Goal: Find specific page/section: Find specific page/section

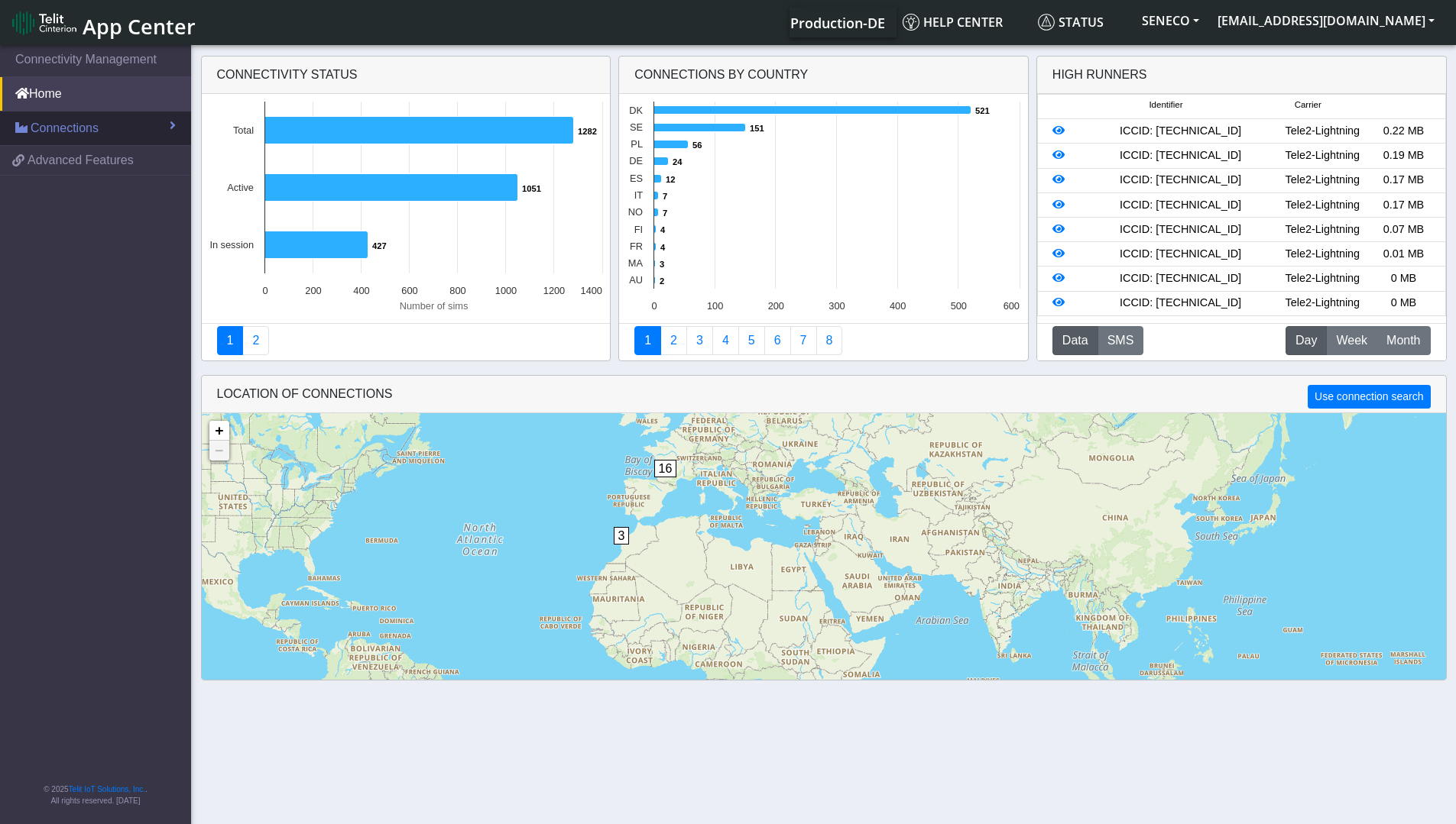
click at [168, 124] on link "Connections" at bounding box center [95, 128] width 191 height 34
click at [165, 129] on link "Connections" at bounding box center [95, 128] width 191 height 34
click at [129, 160] on span "Advanced Features" at bounding box center [81, 160] width 106 height 18
click at [171, 126] on span at bounding box center [172, 125] width 6 height 12
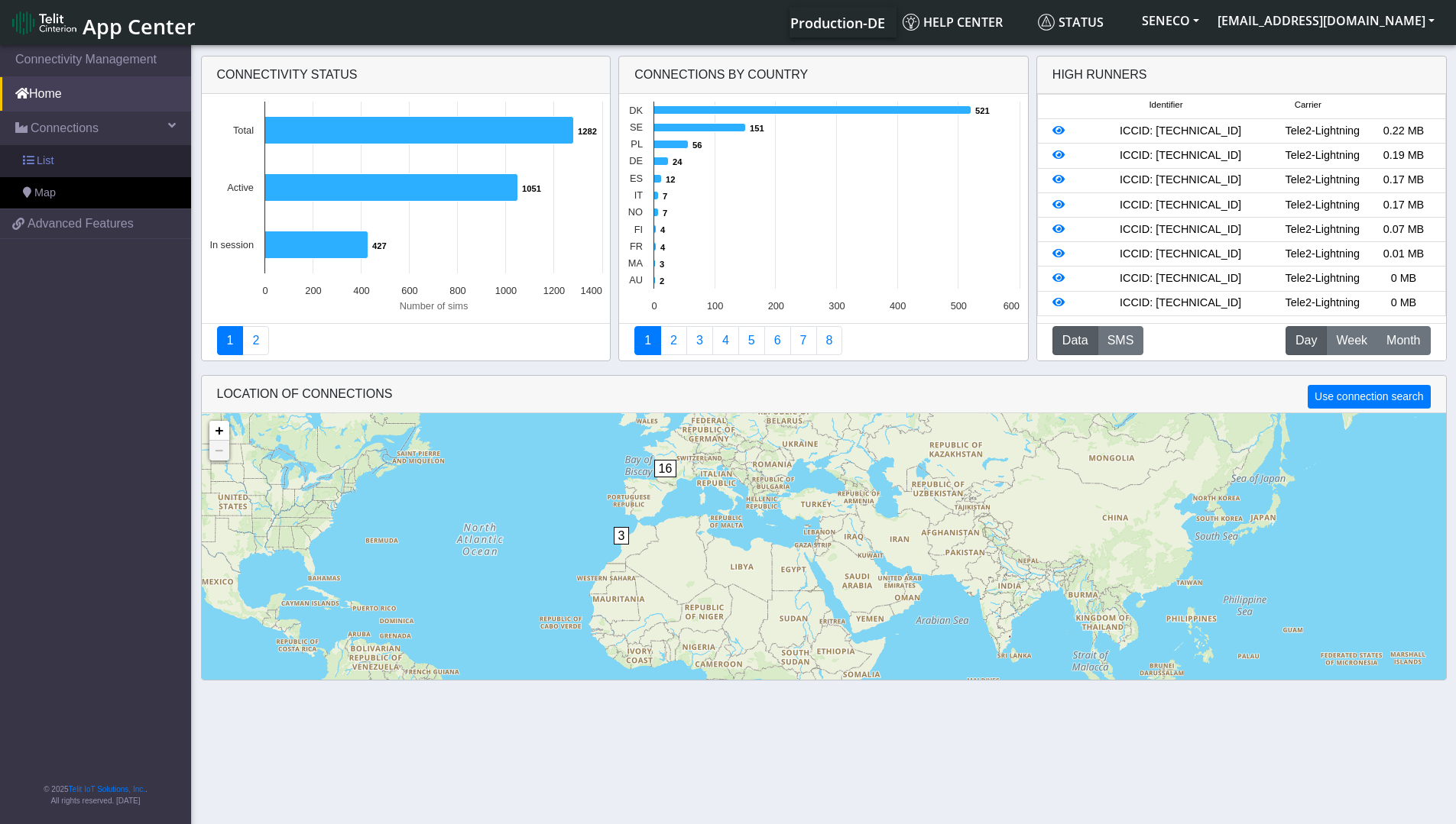
click at [98, 157] on link "List" at bounding box center [95, 161] width 191 height 32
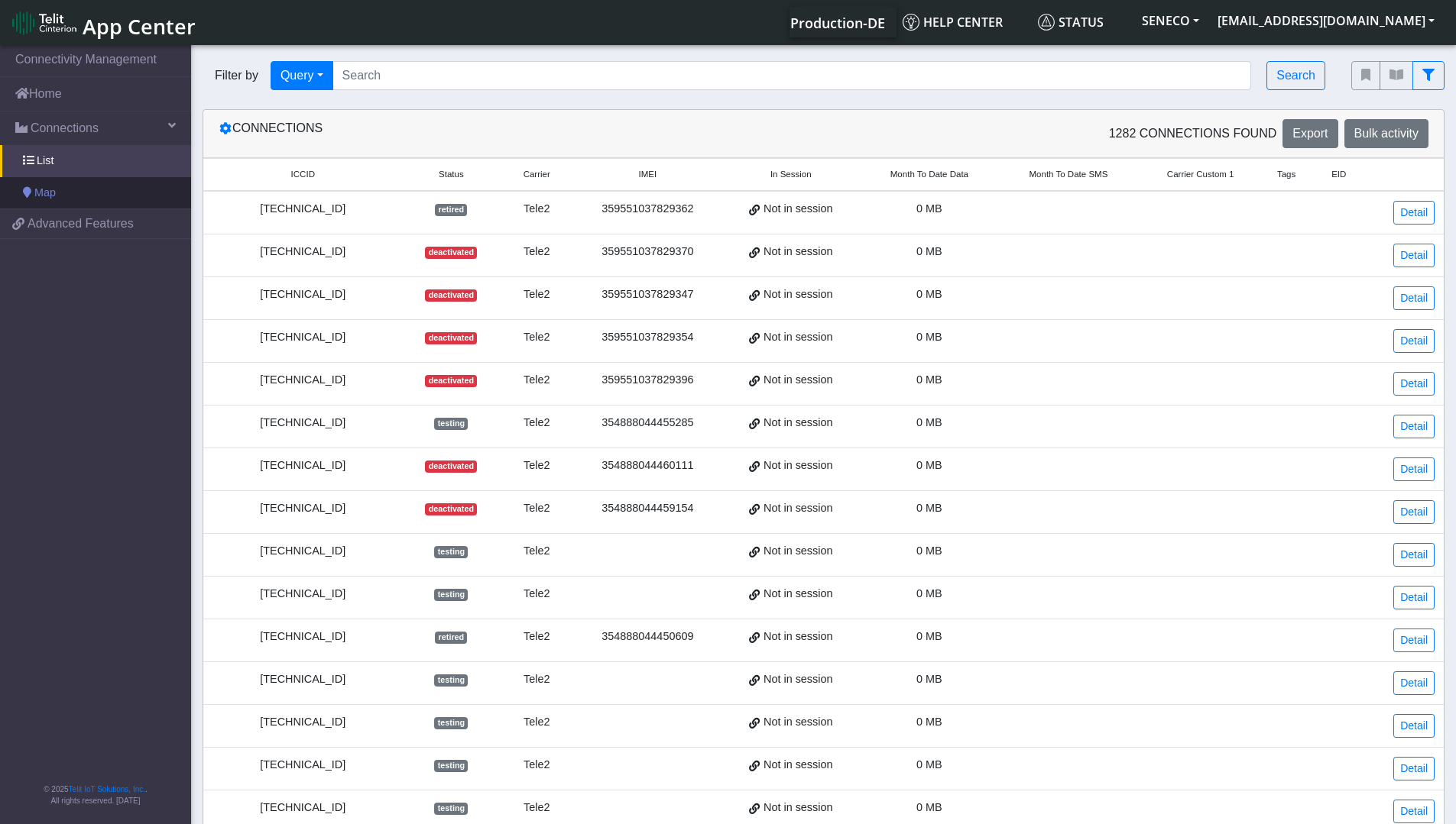
click at [84, 192] on link "Map" at bounding box center [95, 193] width 191 height 32
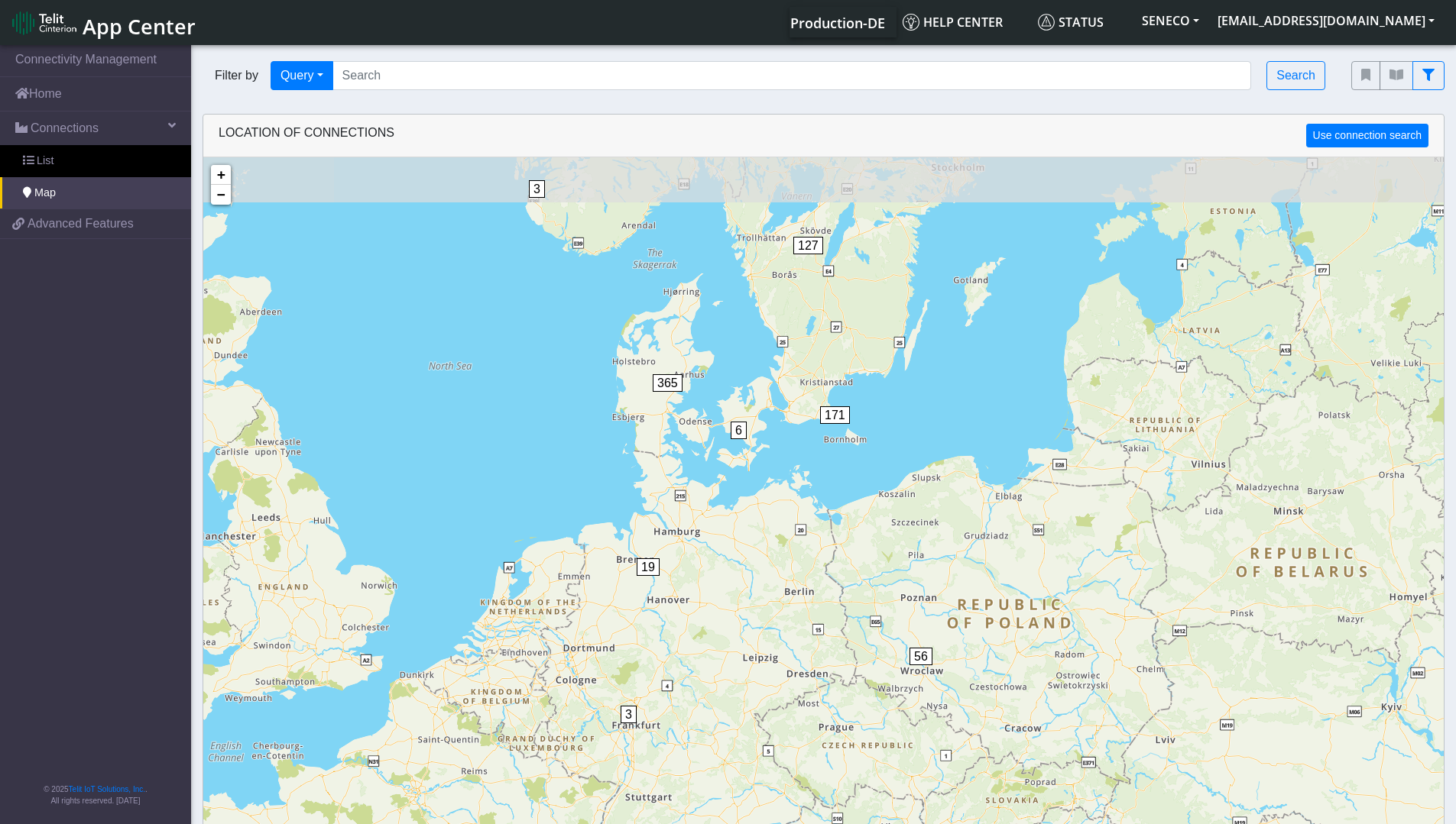
drag, startPoint x: 646, startPoint y: 344, endPoint x: 777, endPoint y: 404, distance: 144.1
click at [777, 404] on div "1 3 10 4 1 1 4 1 6 3 19 56 3 6 365 4 4 171 127 + − ©2025 MapQuest, | Terms" at bounding box center [823, 569] width 1240 height 824
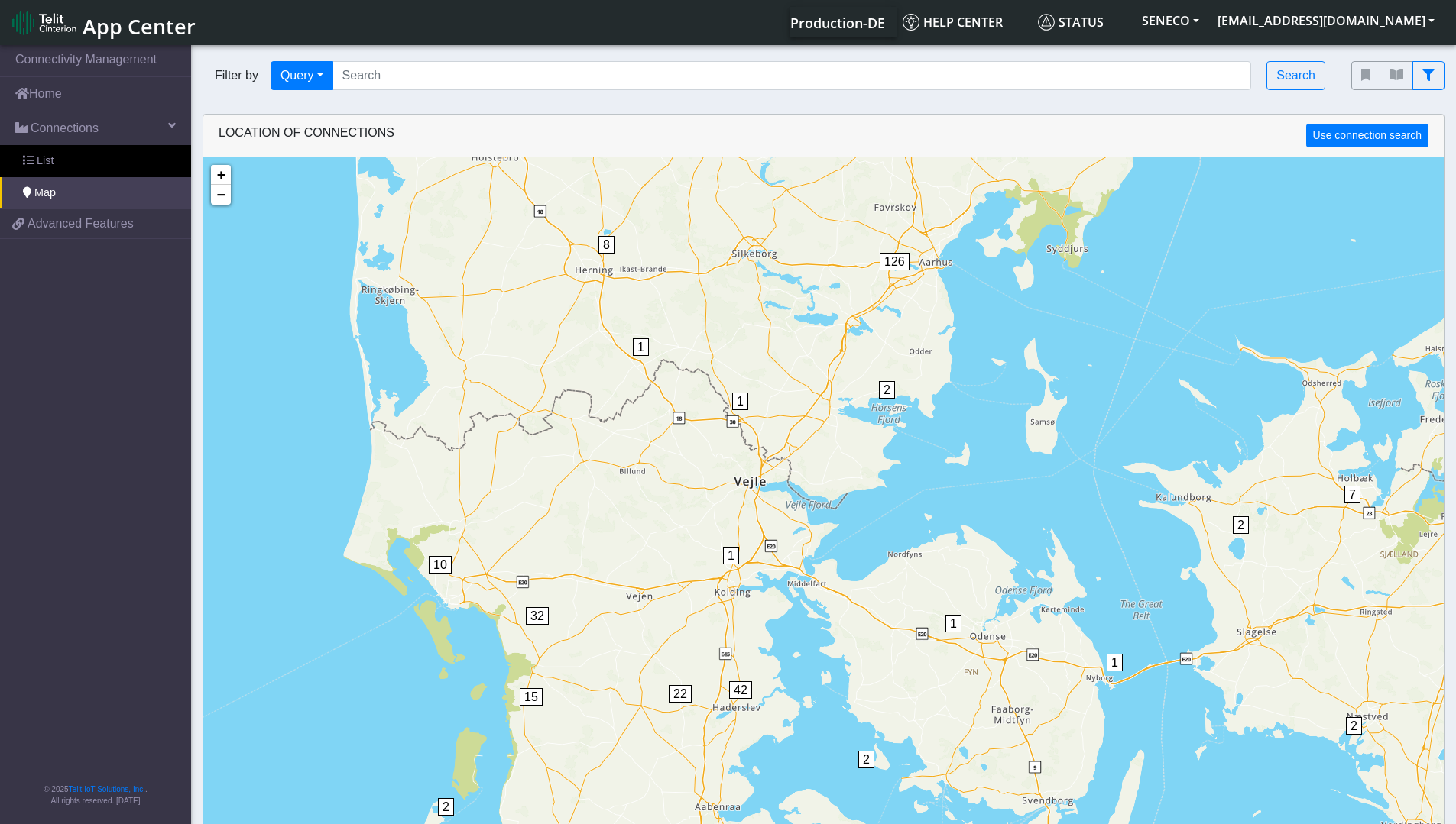
drag, startPoint x: 625, startPoint y: 529, endPoint x: 647, endPoint y: 484, distance: 50.1
click at [647, 484] on div "1 1 1 1 6 1 2 2 2 5 7 20 6 1 2 10 1 1 2 4 1 1 2 22 42 10 15 32 1 4 2 2 1 1 8 31…" at bounding box center [823, 569] width 1240 height 824
click at [474, 81] on input "Search..." at bounding box center [792, 76] width 919 height 29
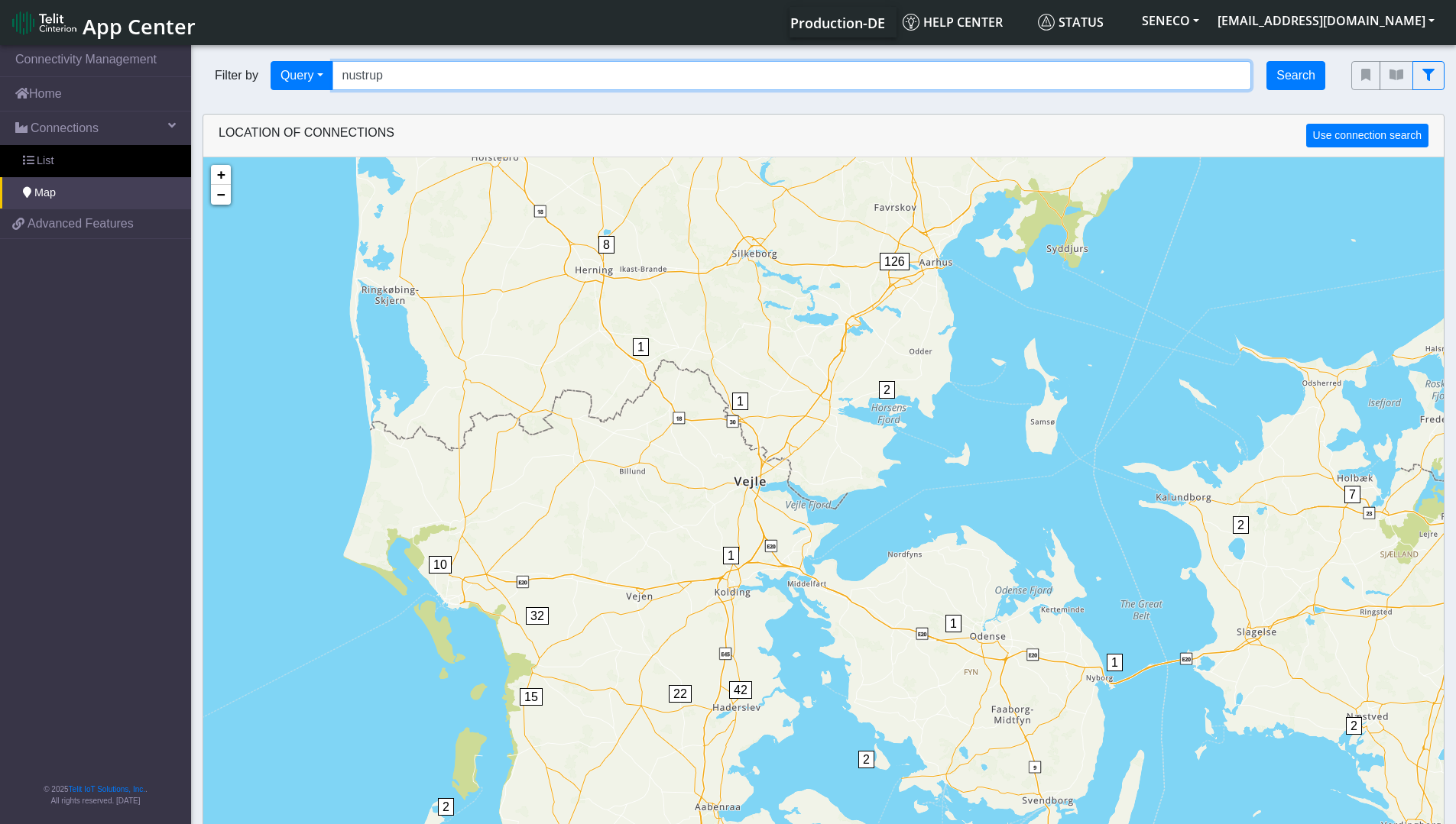
type input "nustrup"
click at [1285, 81] on button "Search" at bounding box center [1296, 76] width 59 height 29
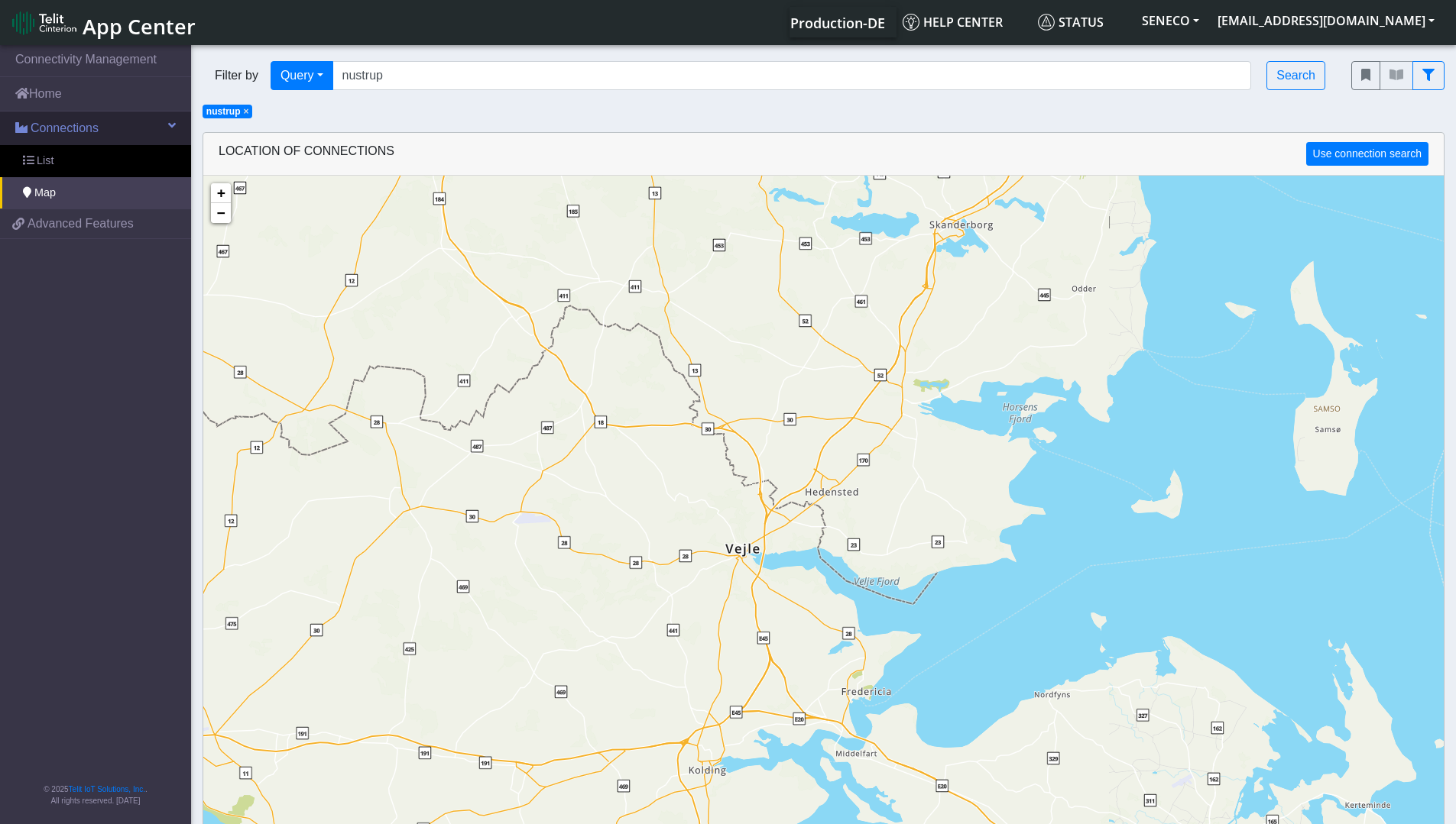
click at [27, 124] on span at bounding box center [21, 127] width 12 height 12
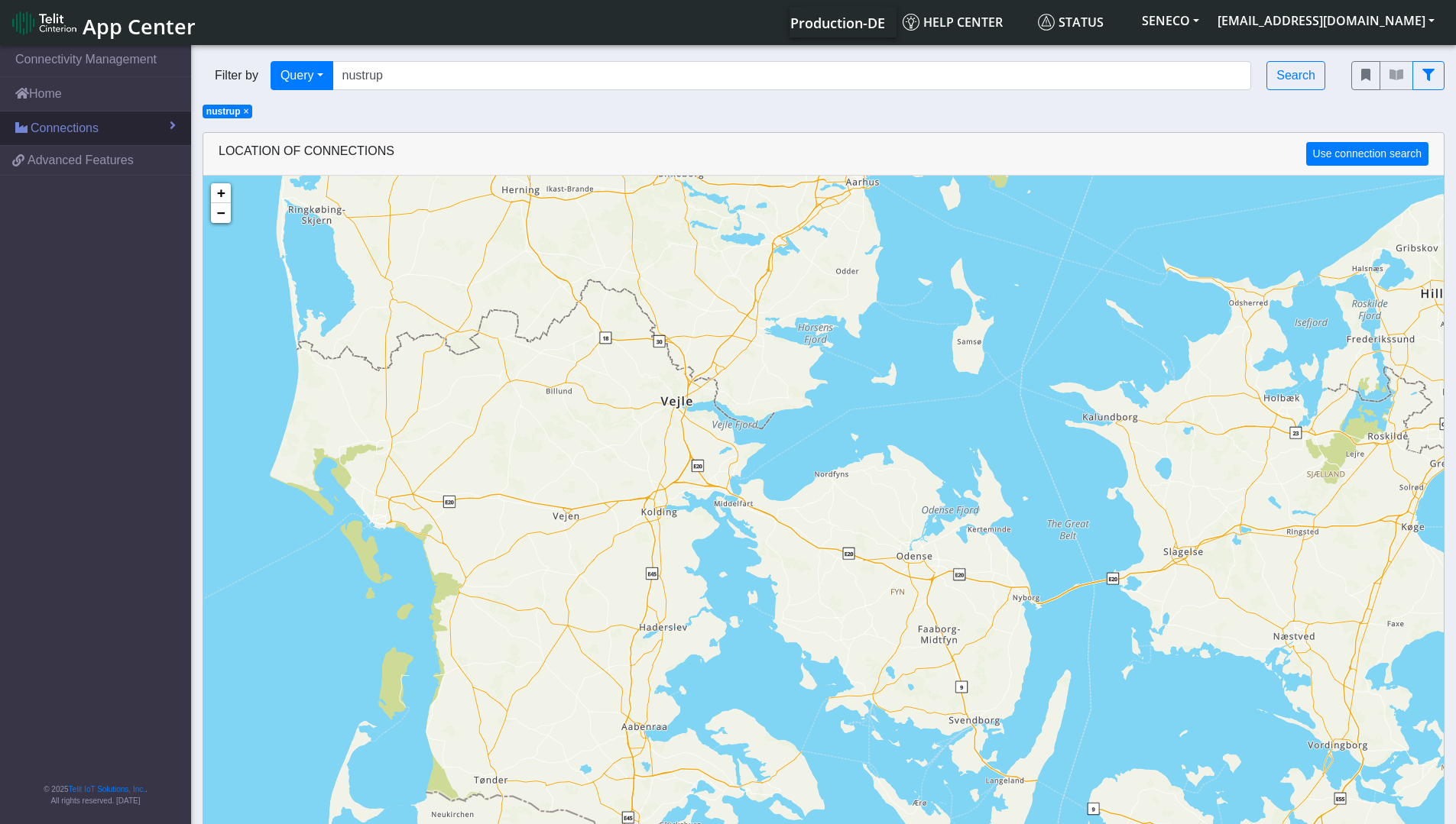
click at [127, 128] on link "Connections" at bounding box center [95, 128] width 191 height 34
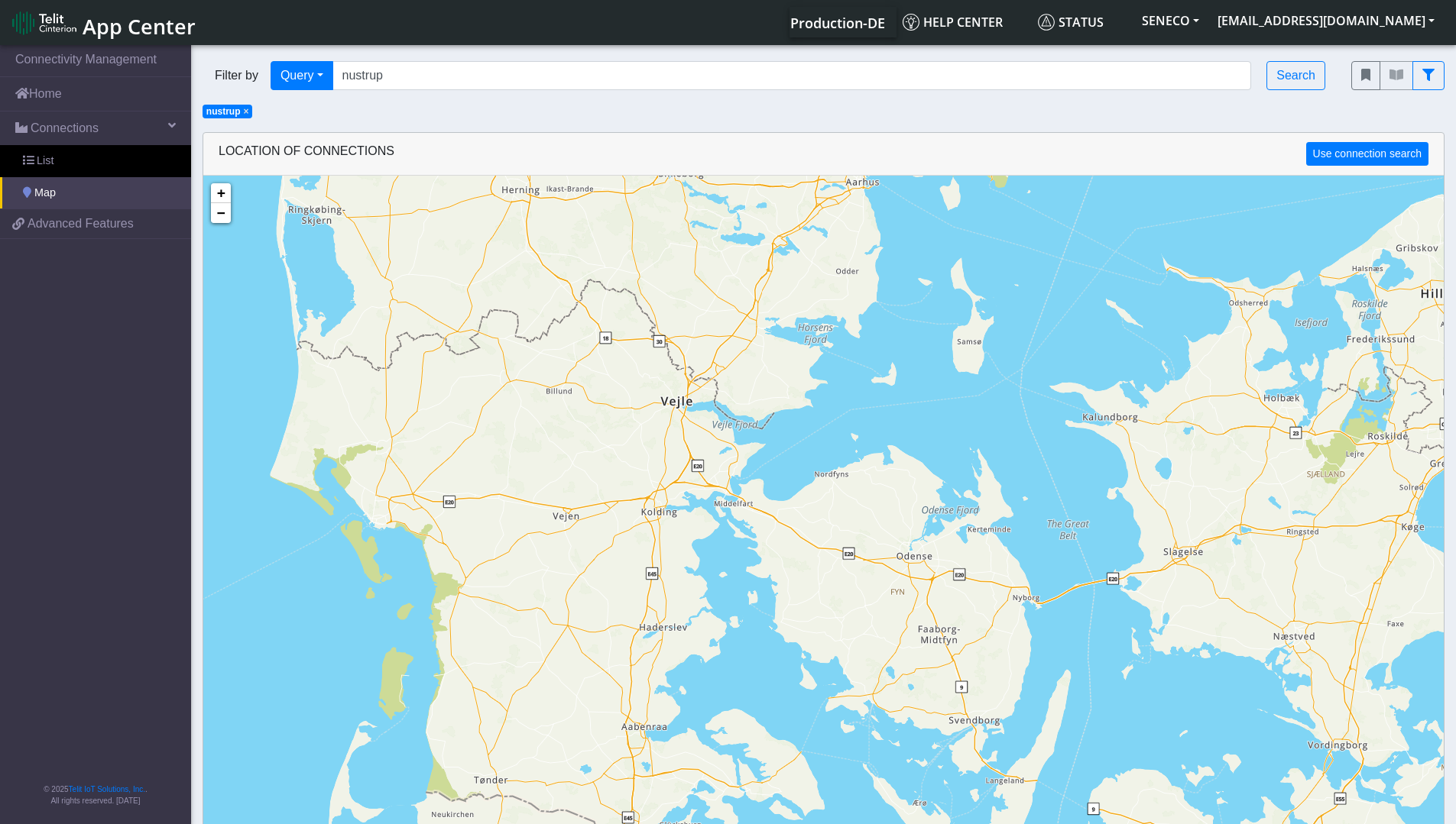
click at [76, 192] on link "Map" at bounding box center [95, 193] width 191 height 32
click at [48, 194] on span "Map" at bounding box center [45, 193] width 21 height 16
click at [1364, 158] on button "Use connection search" at bounding box center [1367, 154] width 123 height 24
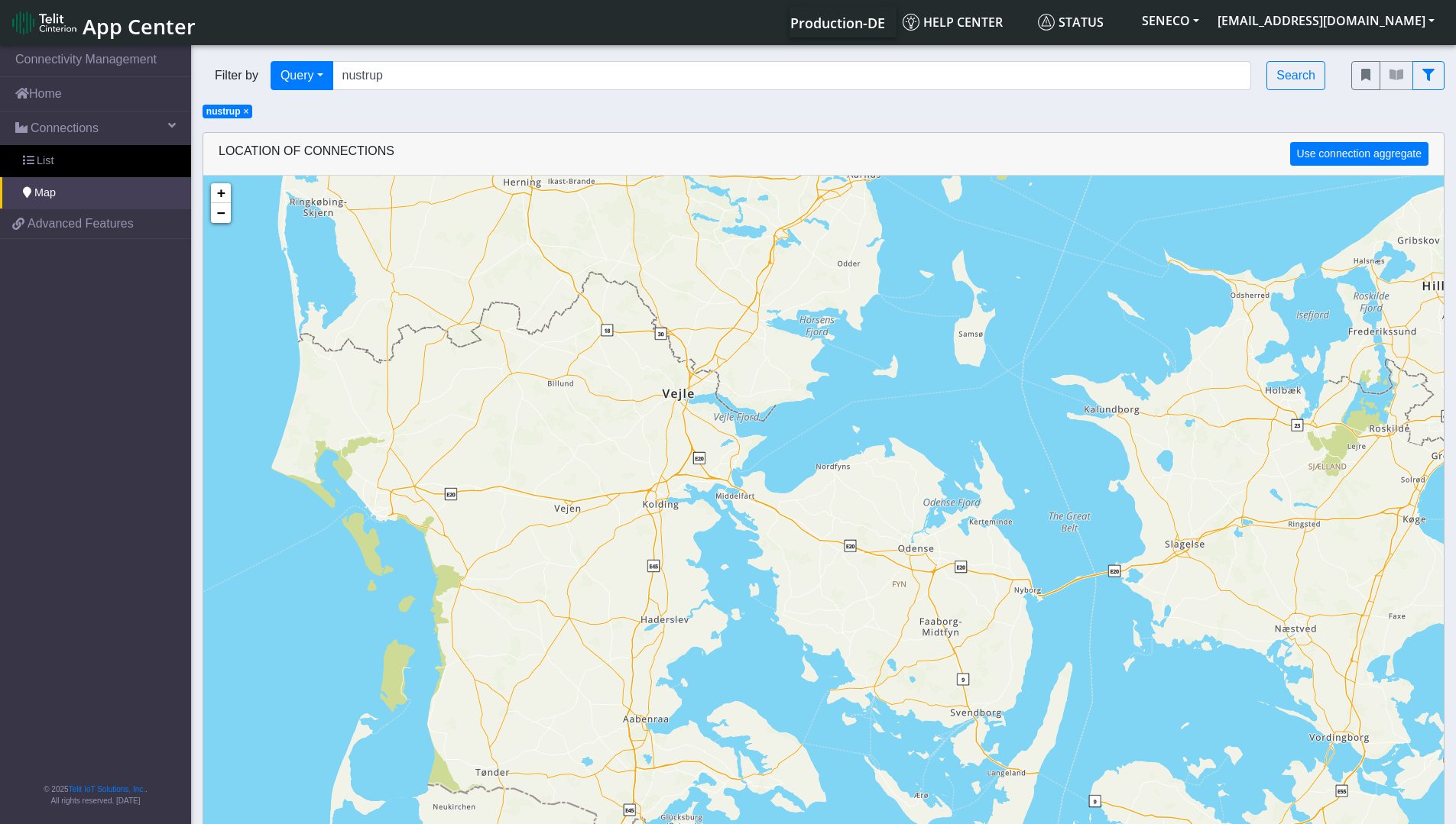
click at [243, 111] on span "×" at bounding box center [245, 112] width 5 height 11
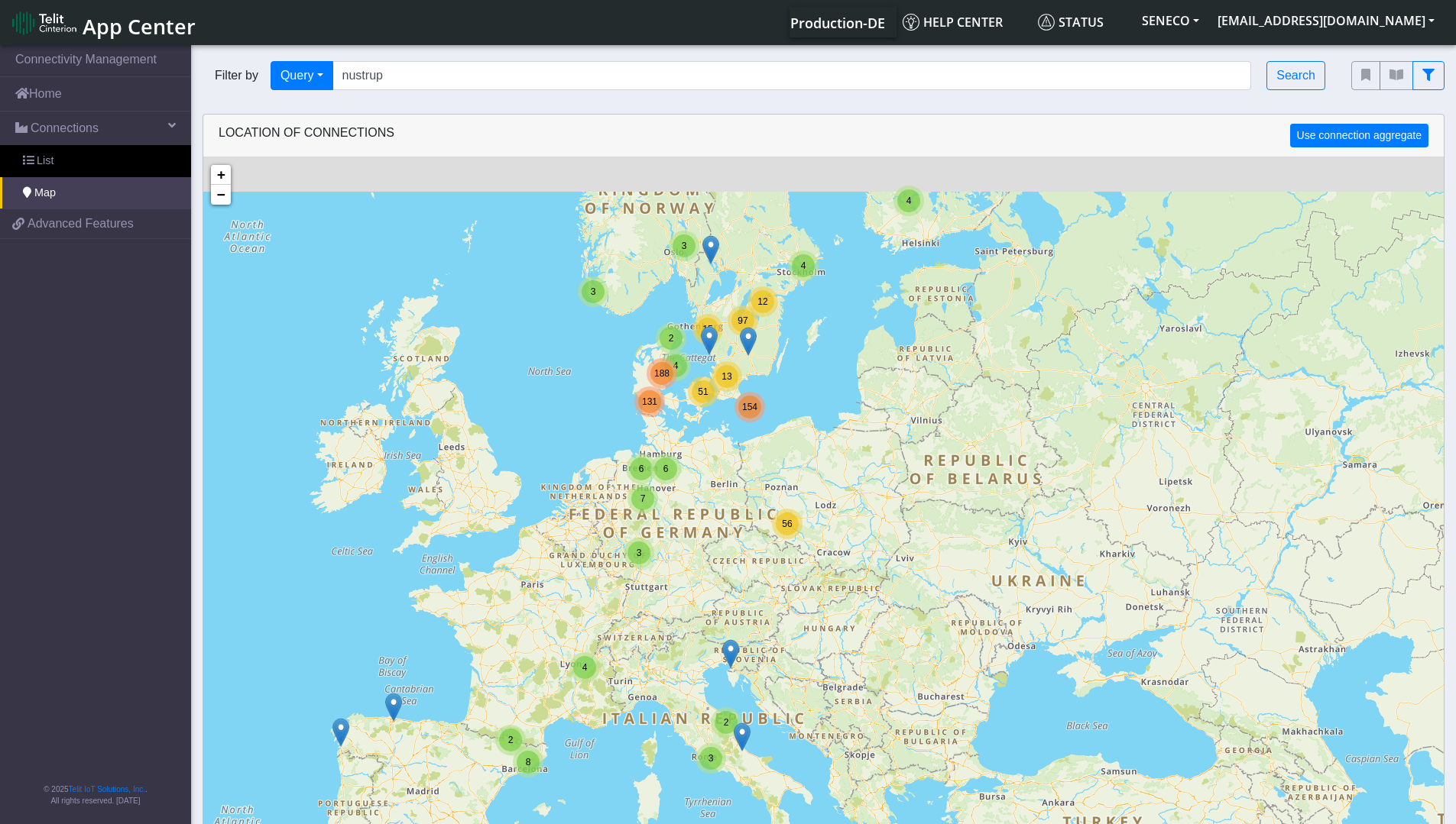
drag, startPoint x: 705, startPoint y: 338, endPoint x: 796, endPoint y: 537, distance: 218.8
click at [796, 537] on div "4 3 3 4 2 3 56 3 6 6 7 2 8 154 2 4 3 15 12 97 13 51 4 131 188 + − ©2025 MapQues…" at bounding box center [823, 569] width 1240 height 824
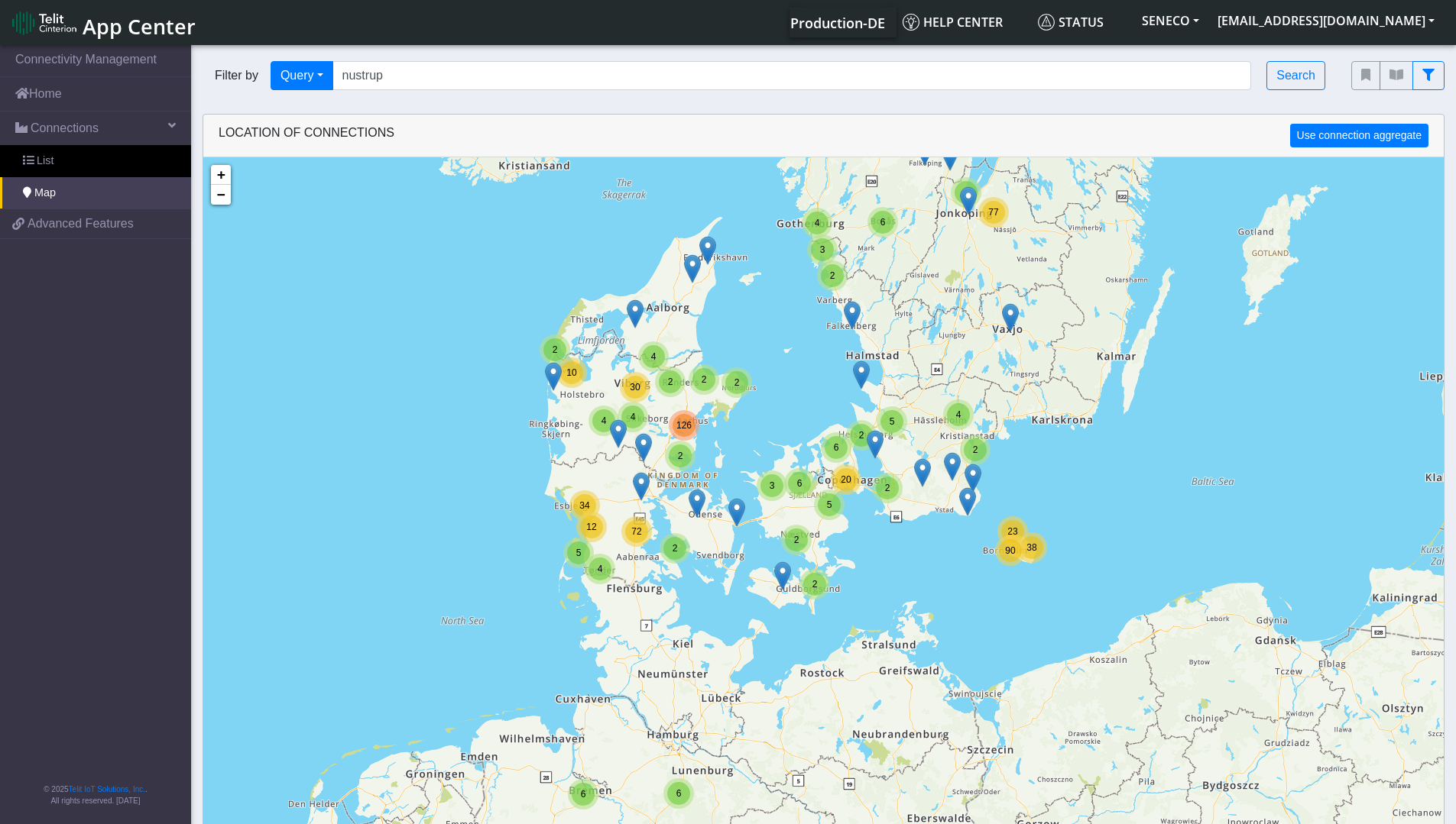
drag, startPoint x: 676, startPoint y: 389, endPoint x: 700, endPoint y: 476, distance: 90.2
click at [712, 472] on div "3 2 2 2 56 2 6 6 5 38 23 90 2 2 4 2 3 6 10 77 8 2 7 2 4 5 3 6 2 2 2 2 6 5 20 2 …" at bounding box center [823, 569] width 1240 height 824
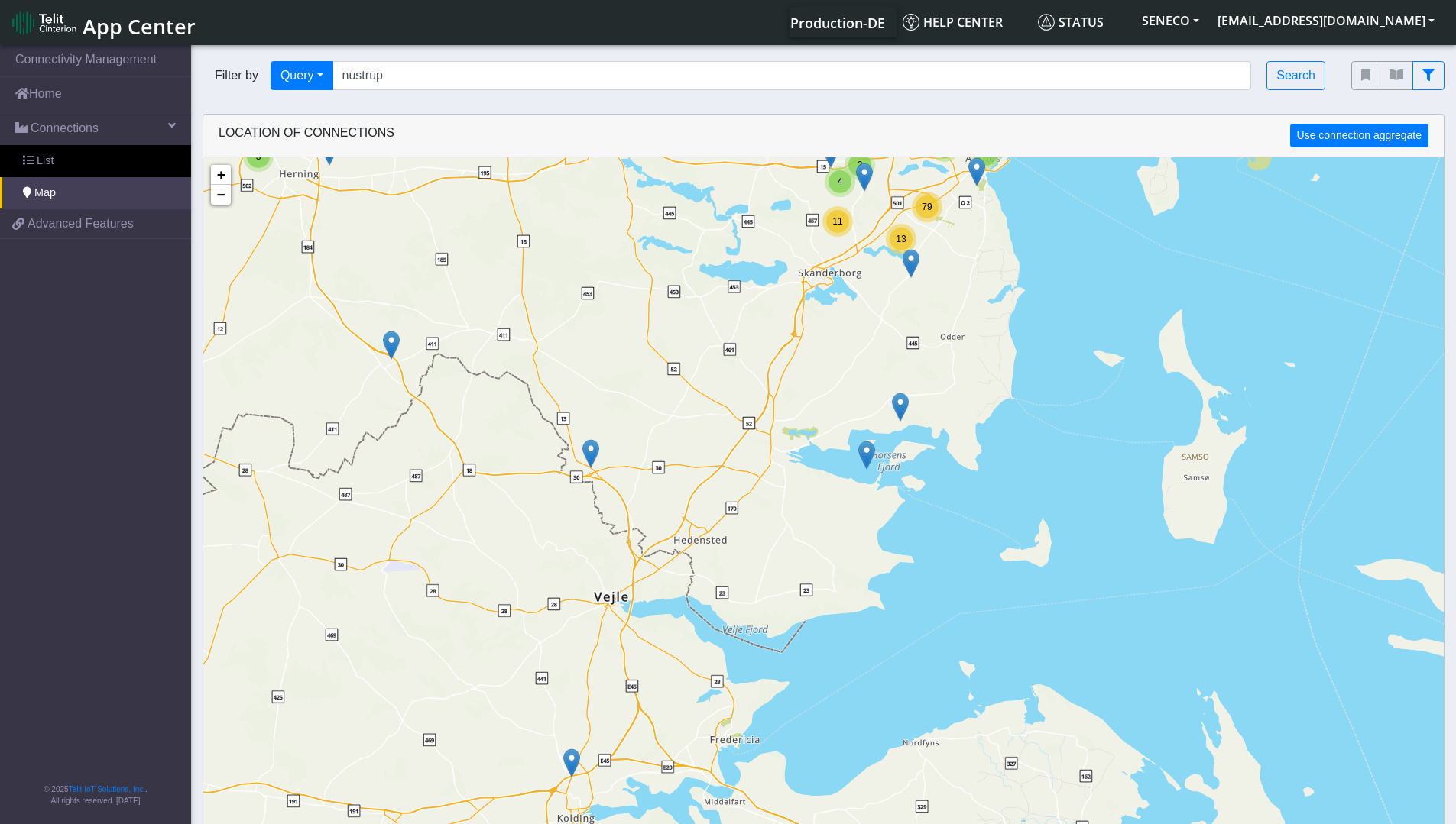
click at [593, 454] on img at bounding box center [591, 454] width 16 height 29
click at [574, 436] on link "Click here" at bounding box center [566, 438] width 40 height 11
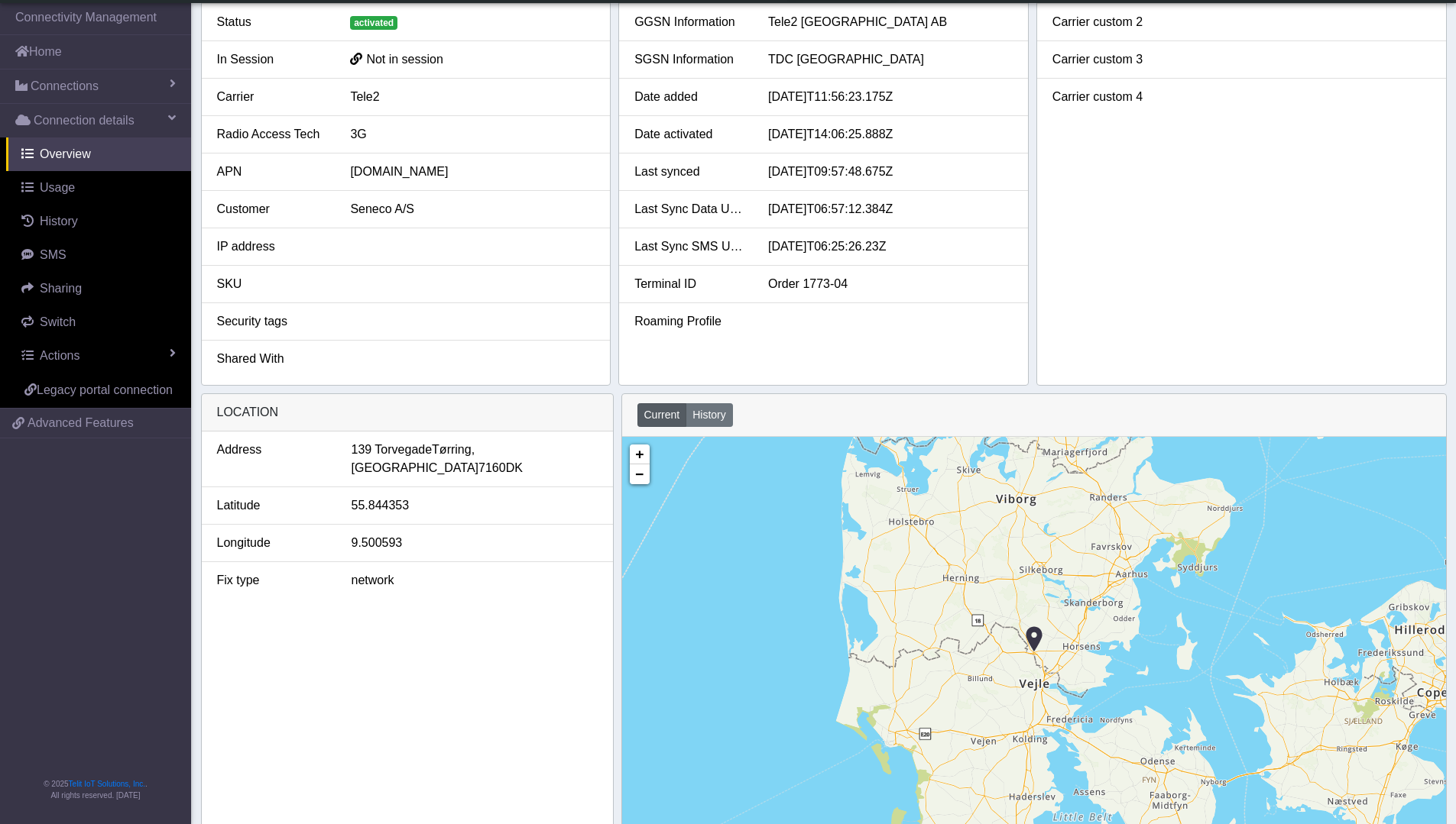
scroll to position [295, 0]
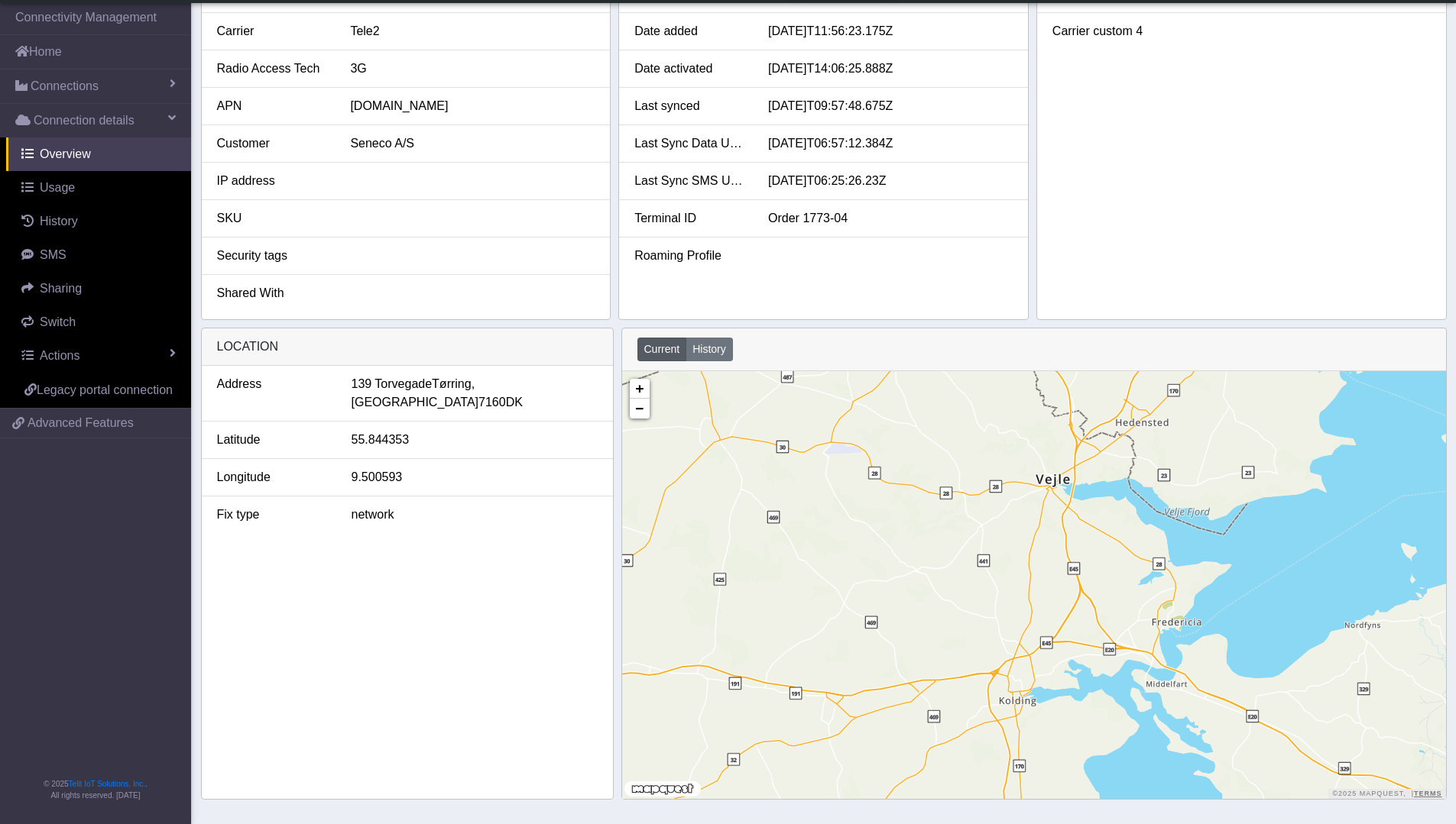
drag, startPoint x: 975, startPoint y: 728, endPoint x: 983, endPoint y: 473, distance: 255.1
click at [983, 473] on div "+ − ©2025 MapQuest, | Terms" at bounding box center [1034, 585] width 824 height 428
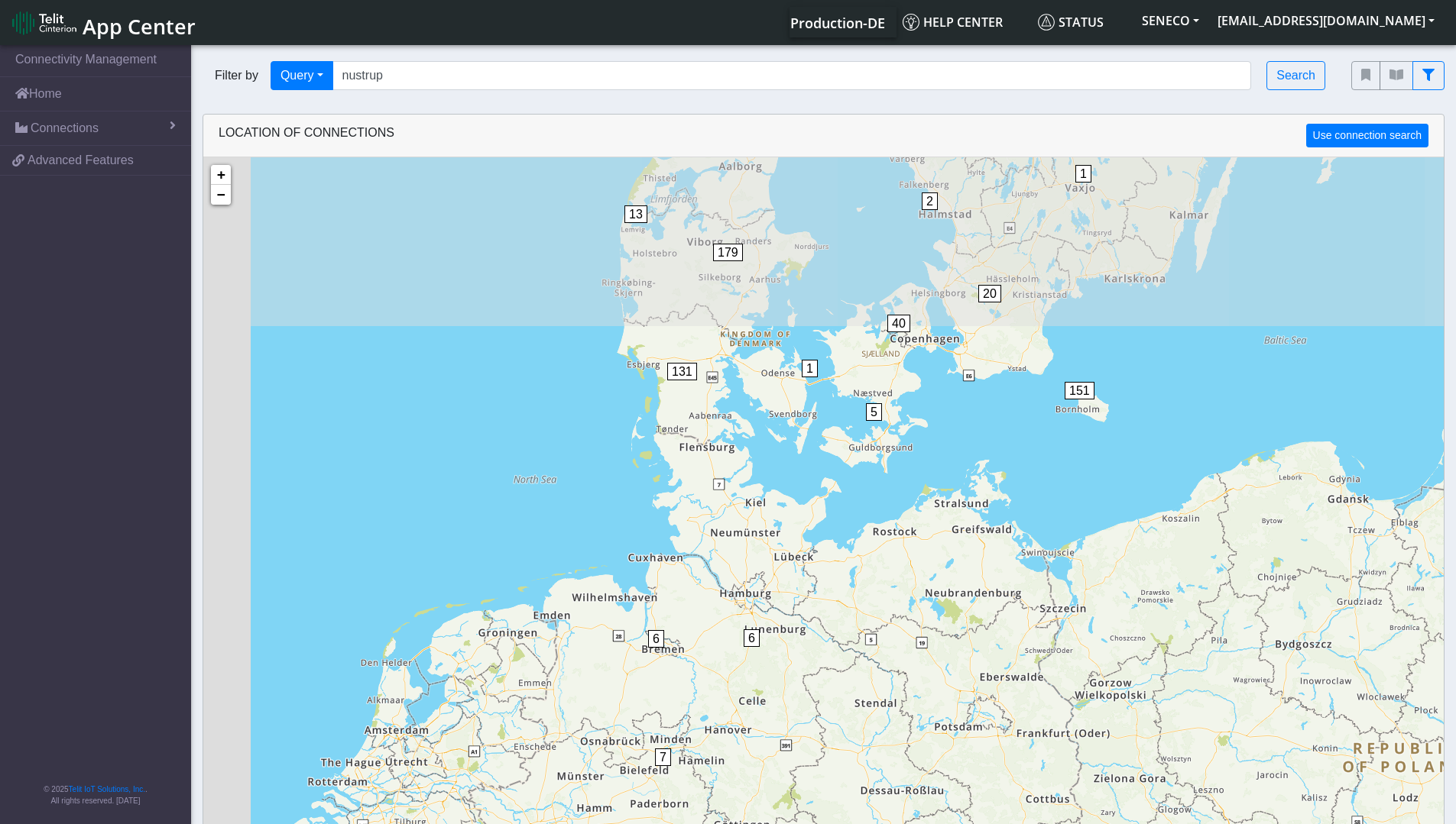
drag, startPoint x: 727, startPoint y: 422, endPoint x: 918, endPoint y: 599, distance: 260.4
click at [918, 599] on div "5 5 4 1 1 4 1 1 3 2 3 7 6 6 56 3 1 5 40 13 2 131 179 1 3 4 20 151 1 2 15 12 97 …" at bounding box center [823, 569] width 1240 height 824
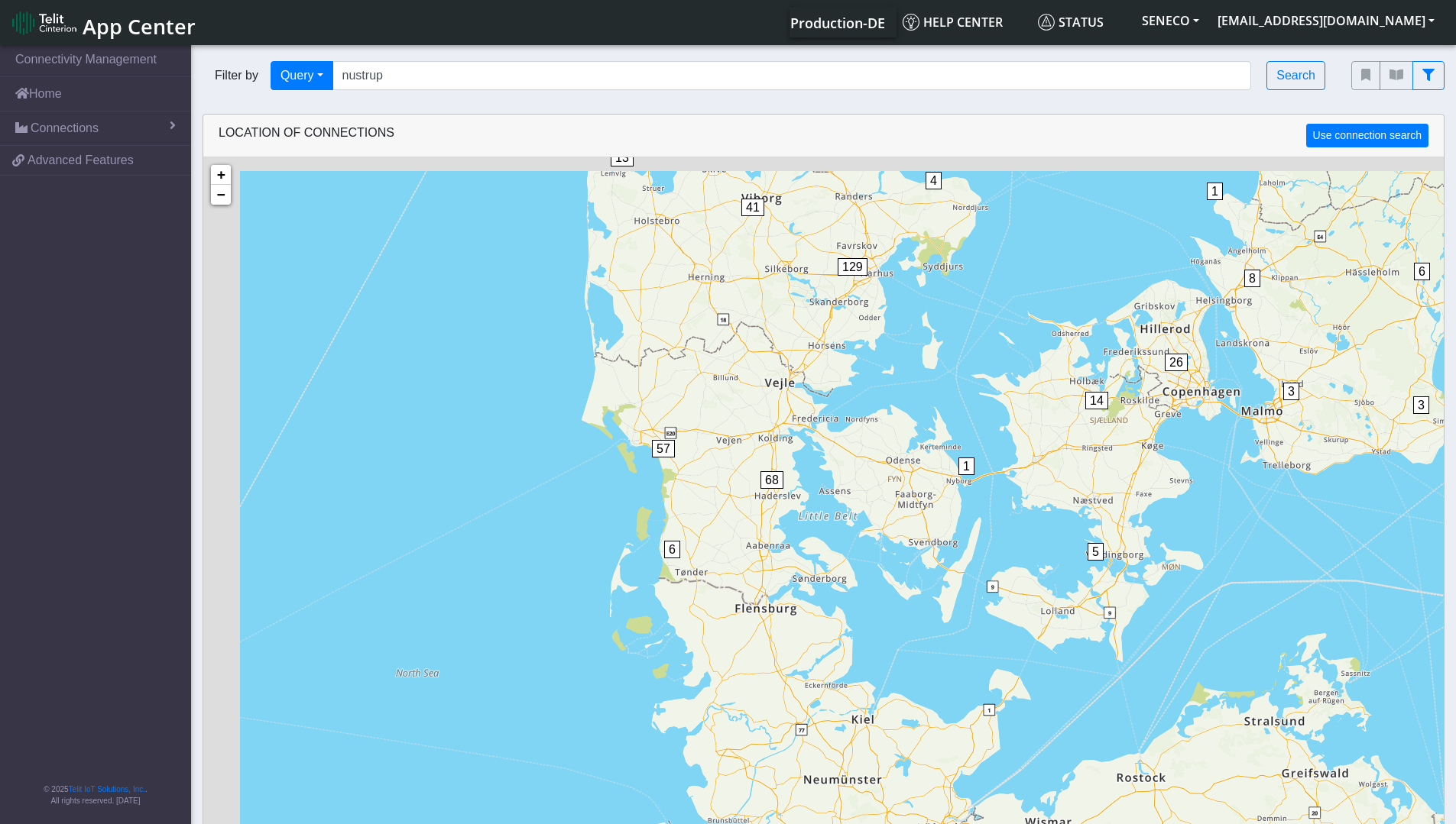
drag, startPoint x: 759, startPoint y: 443, endPoint x: 808, endPoint y: 534, distance: 103.4
click at [808, 534] on div "1 1 1 3 1 6 6 6 56 3 5 14 26 13 2 6 68 57 5 4 41 129 3 3 8 3 6 151 1 1 2 7 6 12…" at bounding box center [823, 569] width 1240 height 824
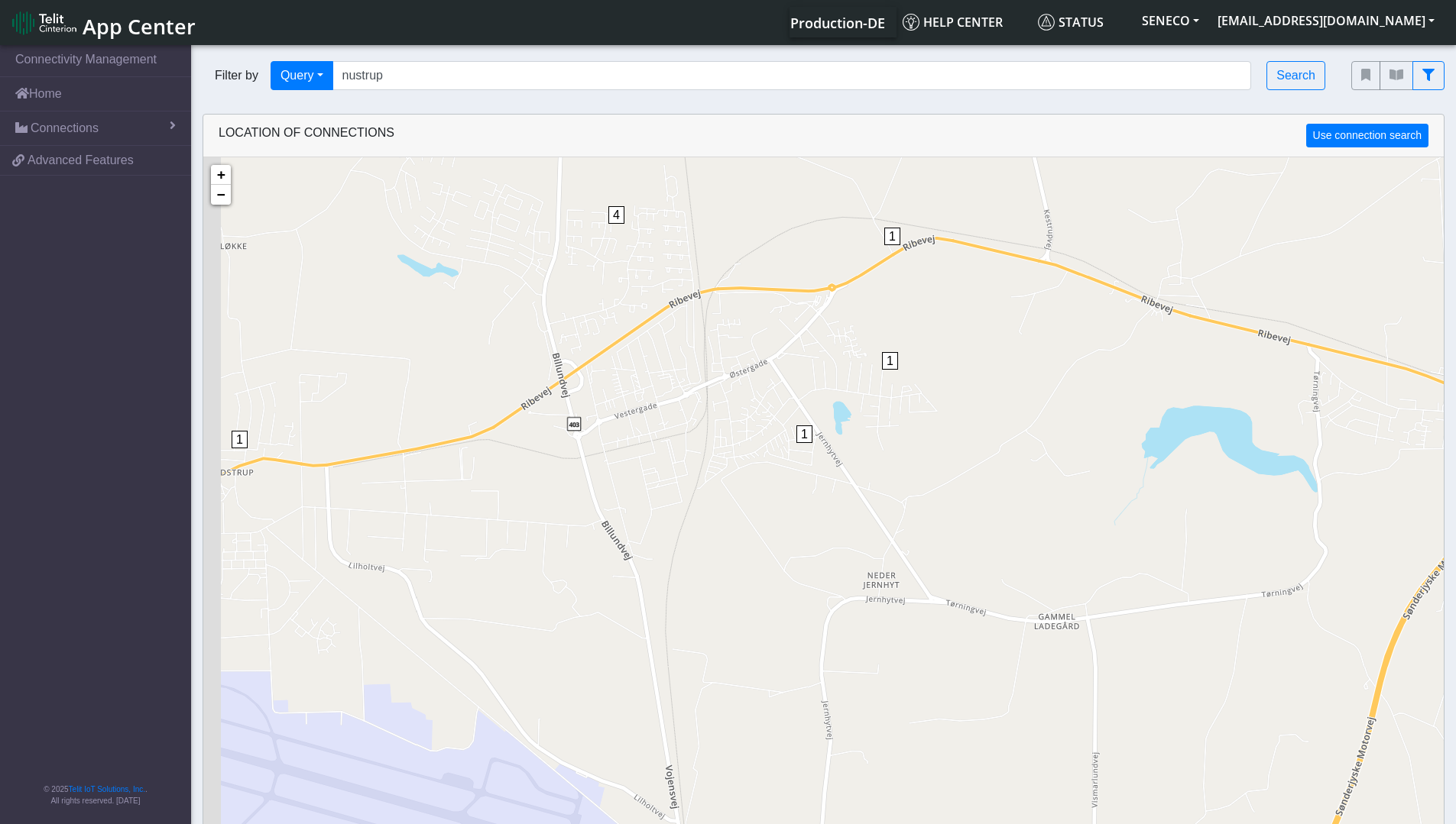
drag, startPoint x: 658, startPoint y: 361, endPoint x: 728, endPoint y: 446, distance: 110.1
click at [728, 446] on div "1 1 1 1 1 1 1 1 1 1 1 1 1 2 1 1 1 2 1 1 1 4 1 1 2 3 3 1 1 2 2 + − ©2025 MapQues…" at bounding box center [823, 569] width 1240 height 824
